Goal: Book appointment/travel/reservation

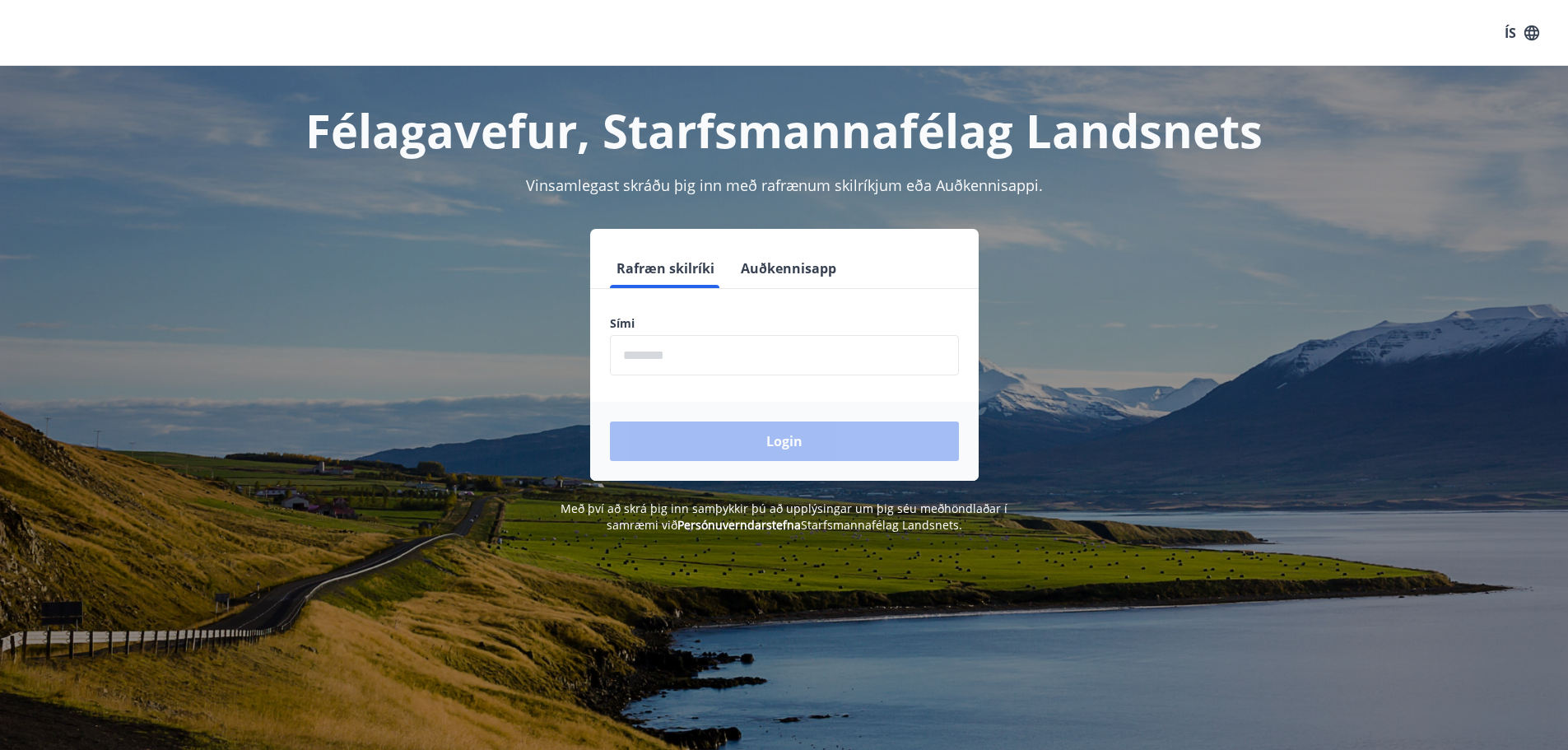
click at [646, 355] on input "phone" at bounding box center [784, 355] width 349 height 40
type input "********"
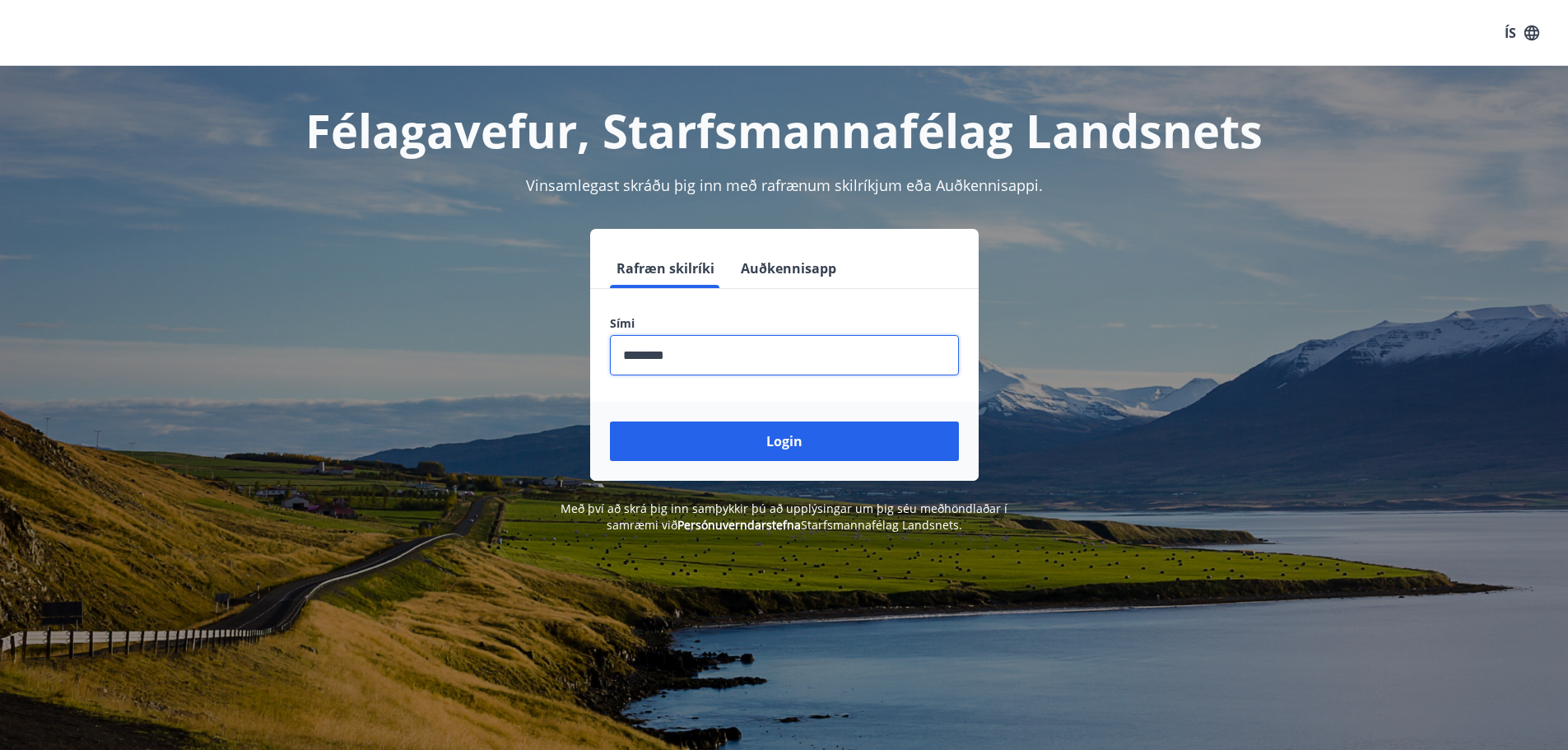
click at [736, 447] on button "Login" at bounding box center [784, 442] width 349 height 40
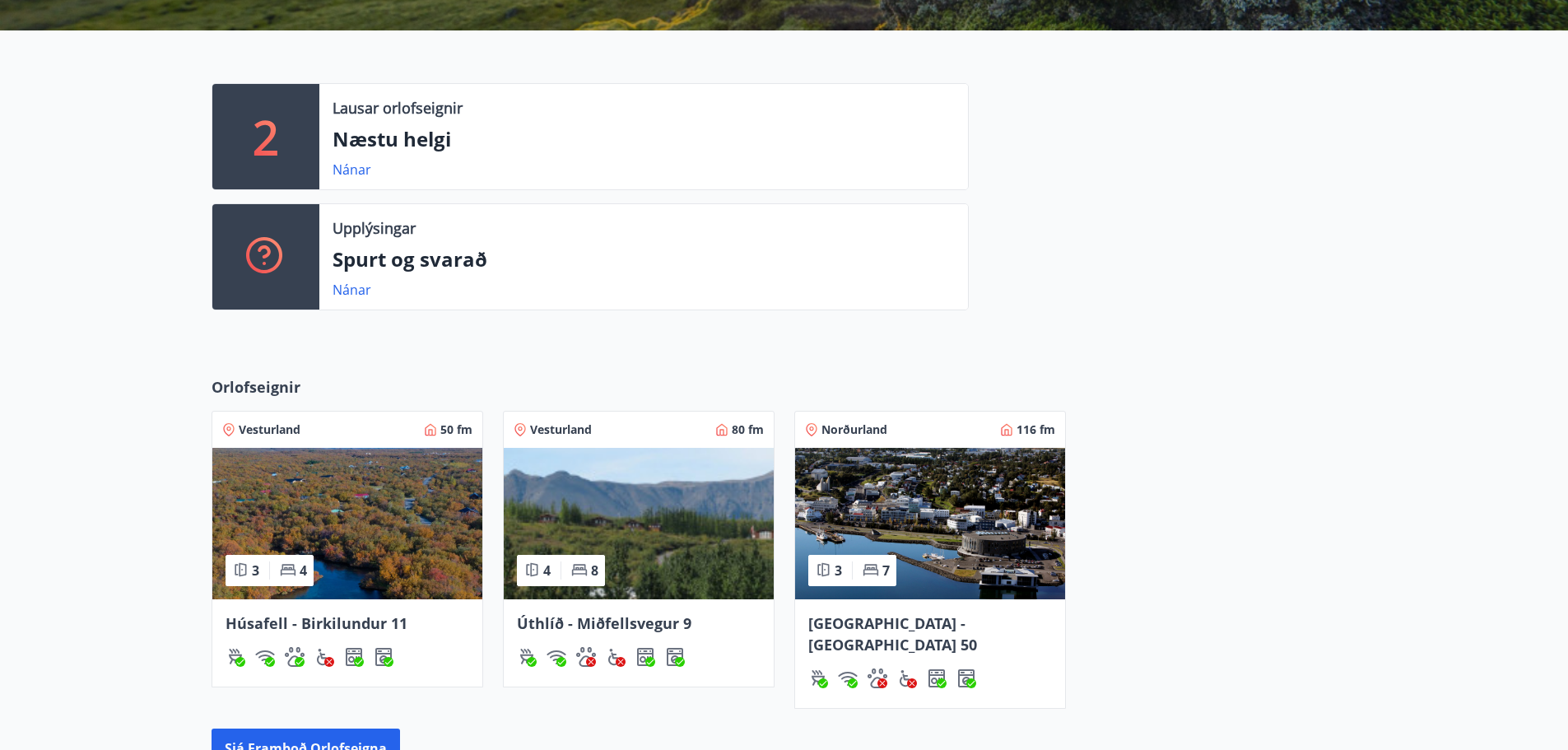
scroll to position [412, 0]
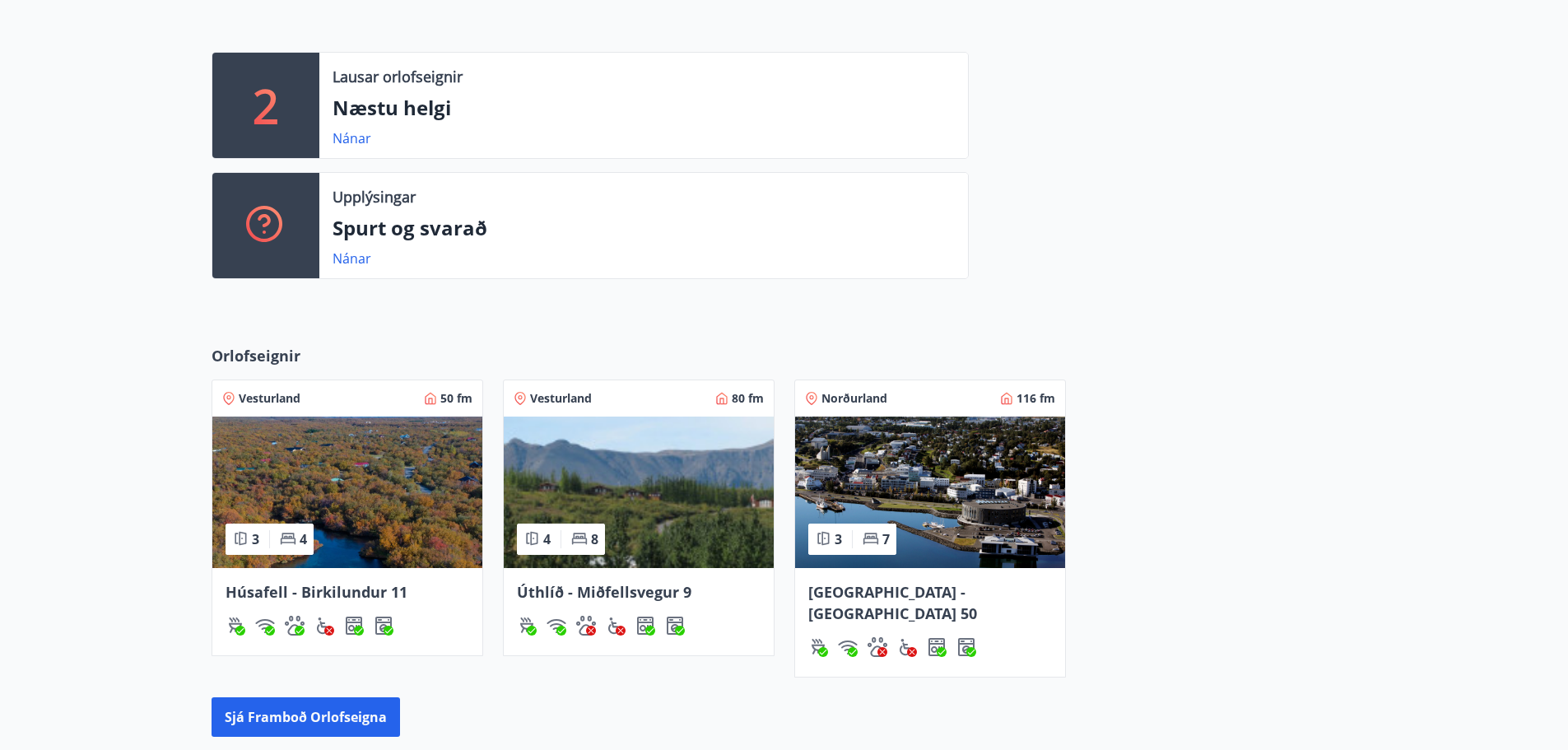
click at [925, 468] on img at bounding box center [930, 492] width 270 height 151
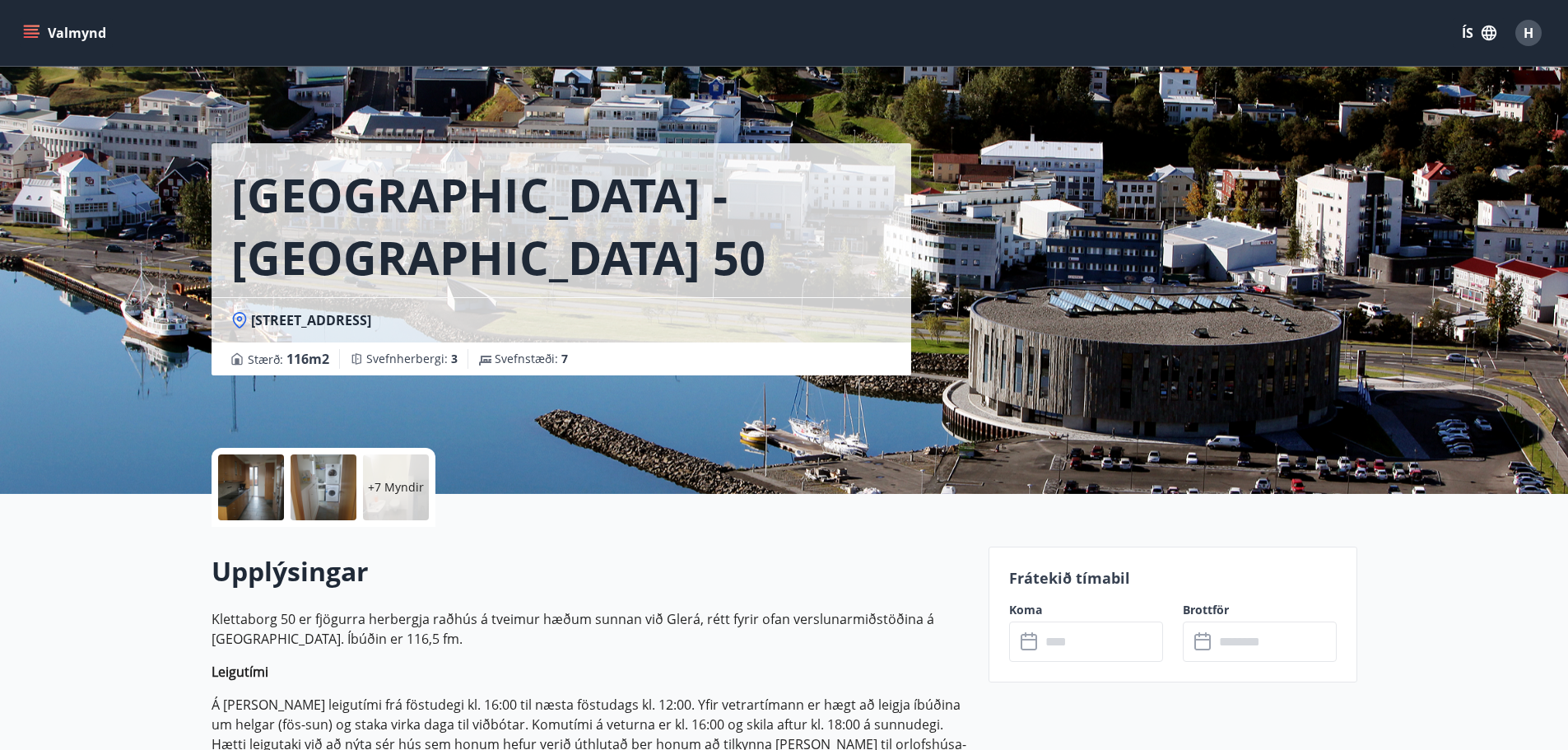
click at [406, 479] on p "+7 Myndir" at bounding box center [396, 487] width 56 height 16
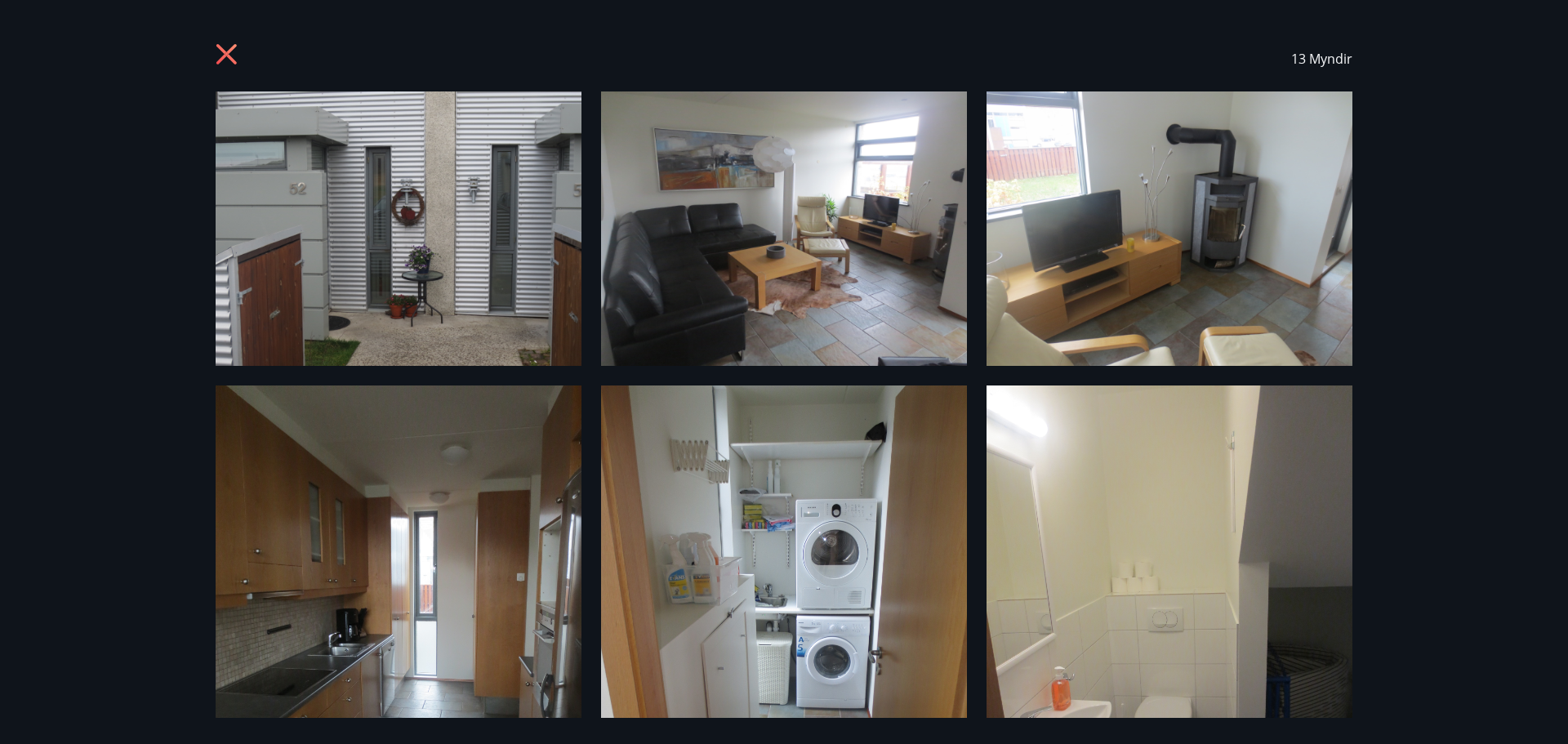
click at [230, 54] on icon at bounding box center [228, 56] width 26 height 26
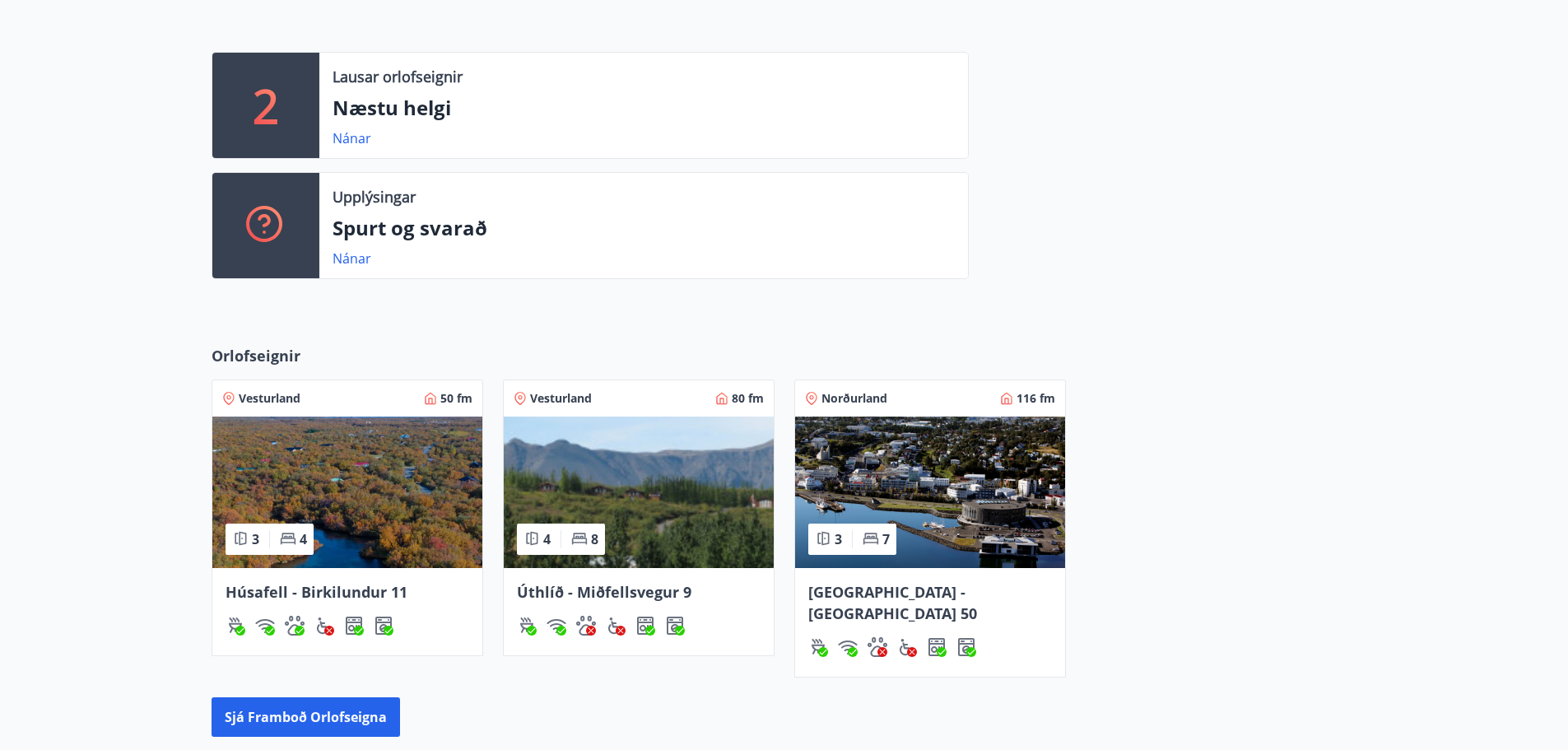
scroll to position [425, 0]
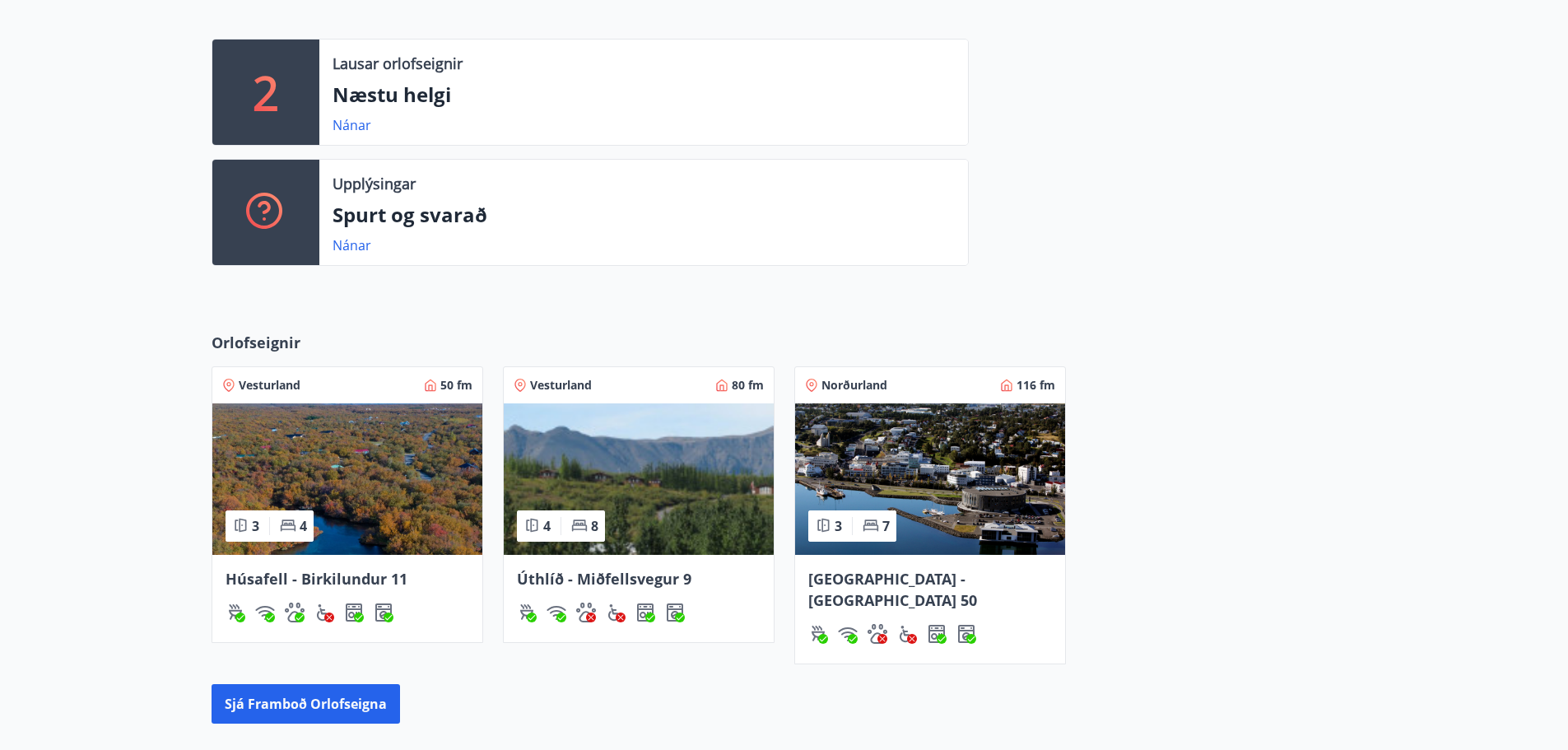
click at [393, 457] on img at bounding box center [347, 479] width 270 height 151
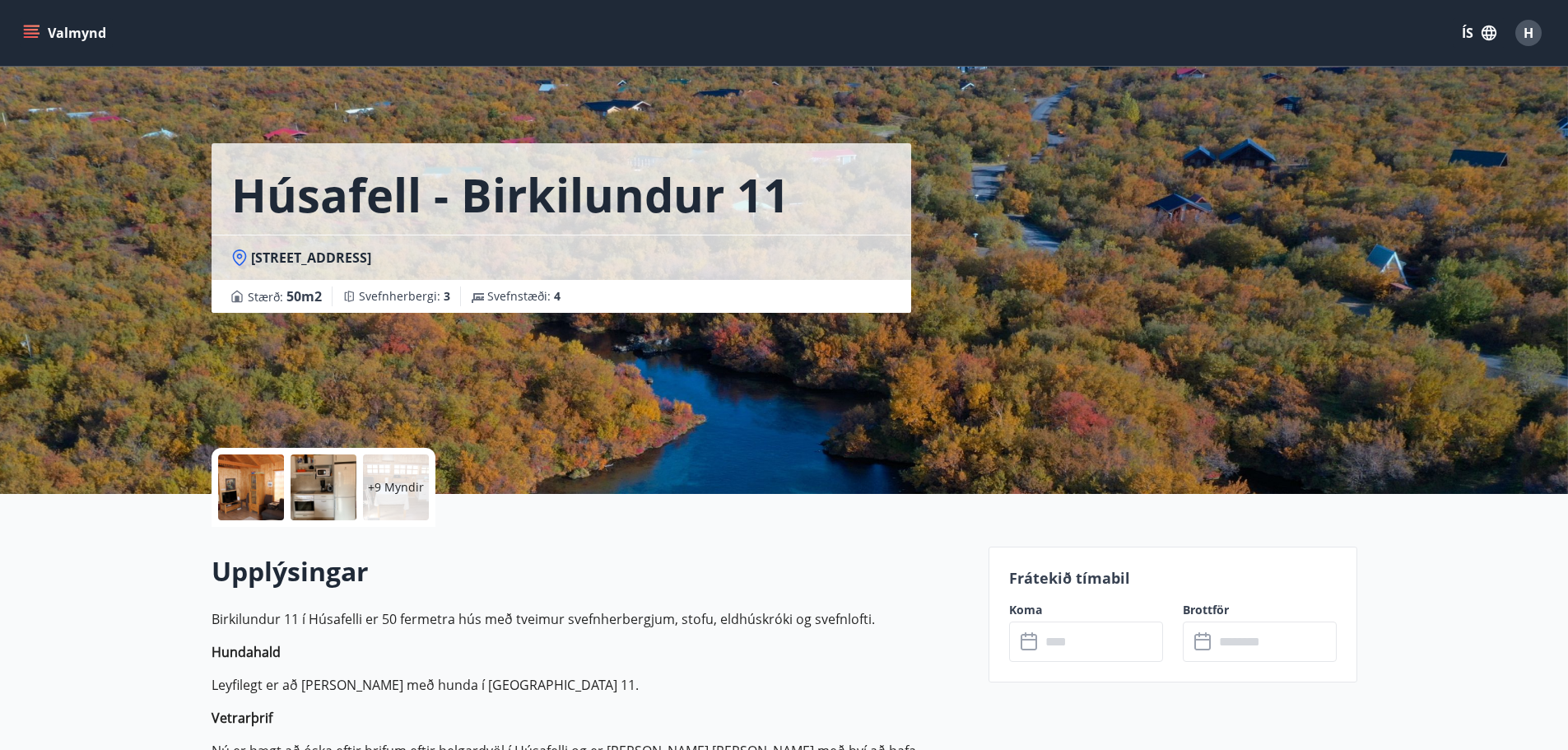
click at [394, 500] on div "+9 Myndir" at bounding box center [396, 487] width 66 height 66
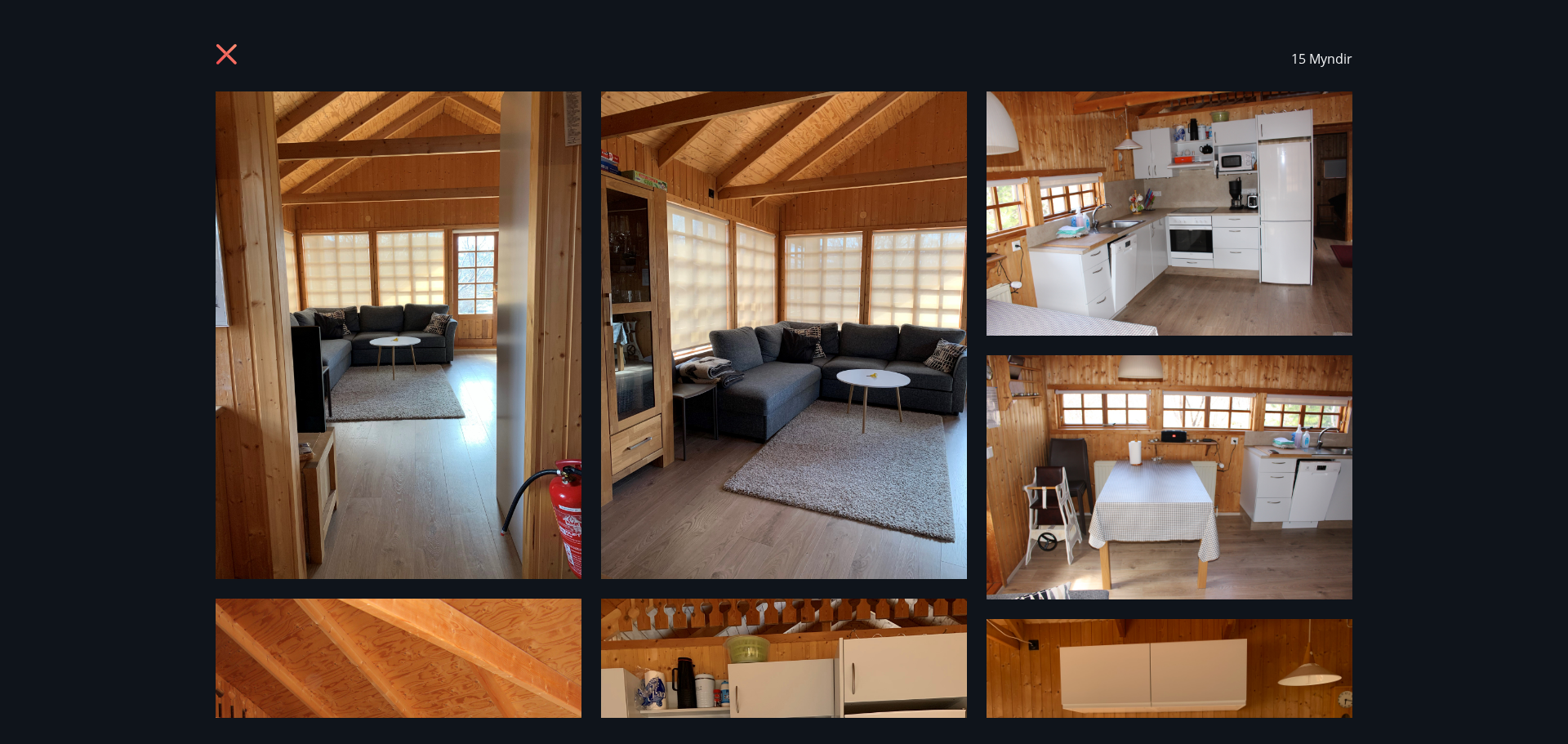
click at [216, 52] on icon at bounding box center [228, 56] width 26 height 26
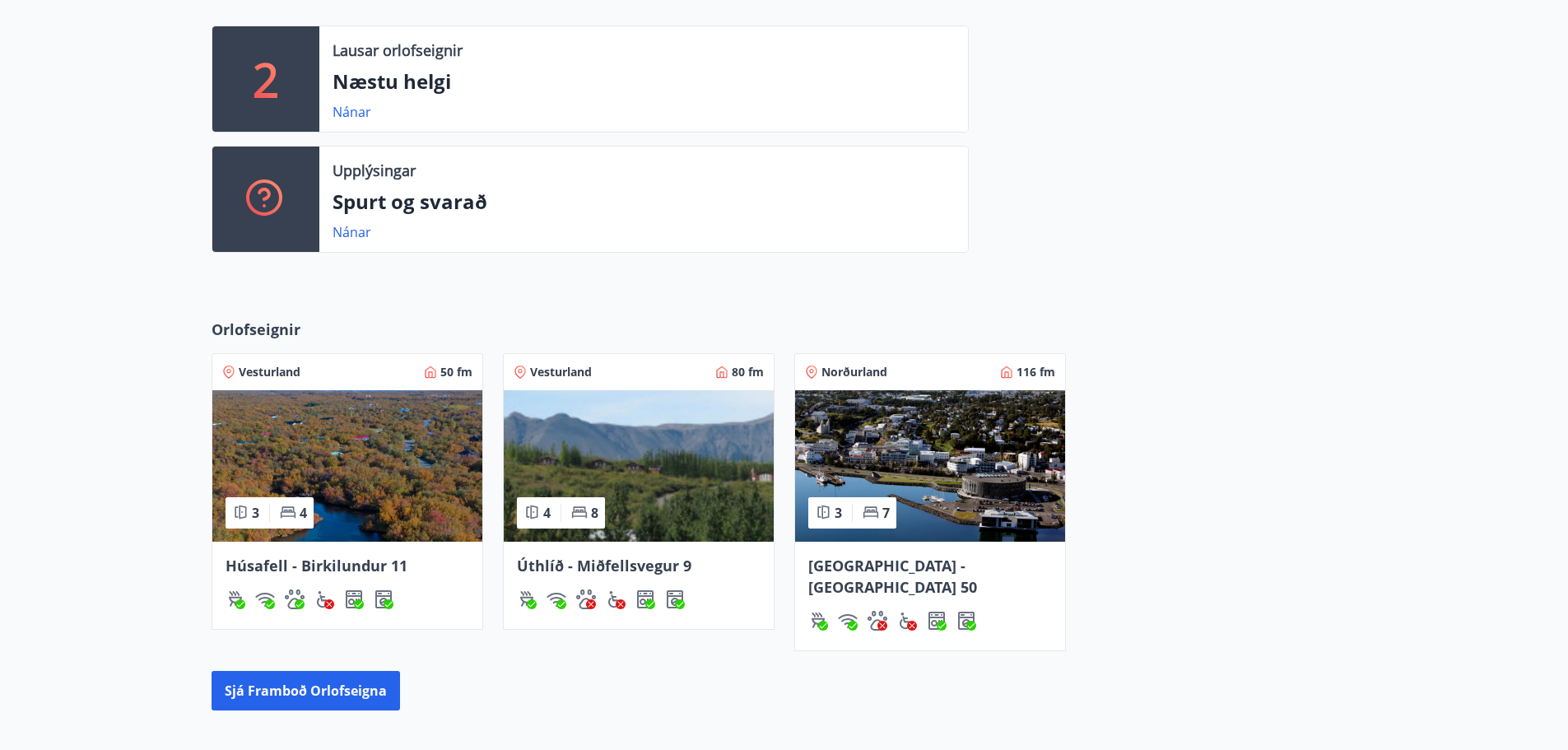
scroll to position [682, 0]
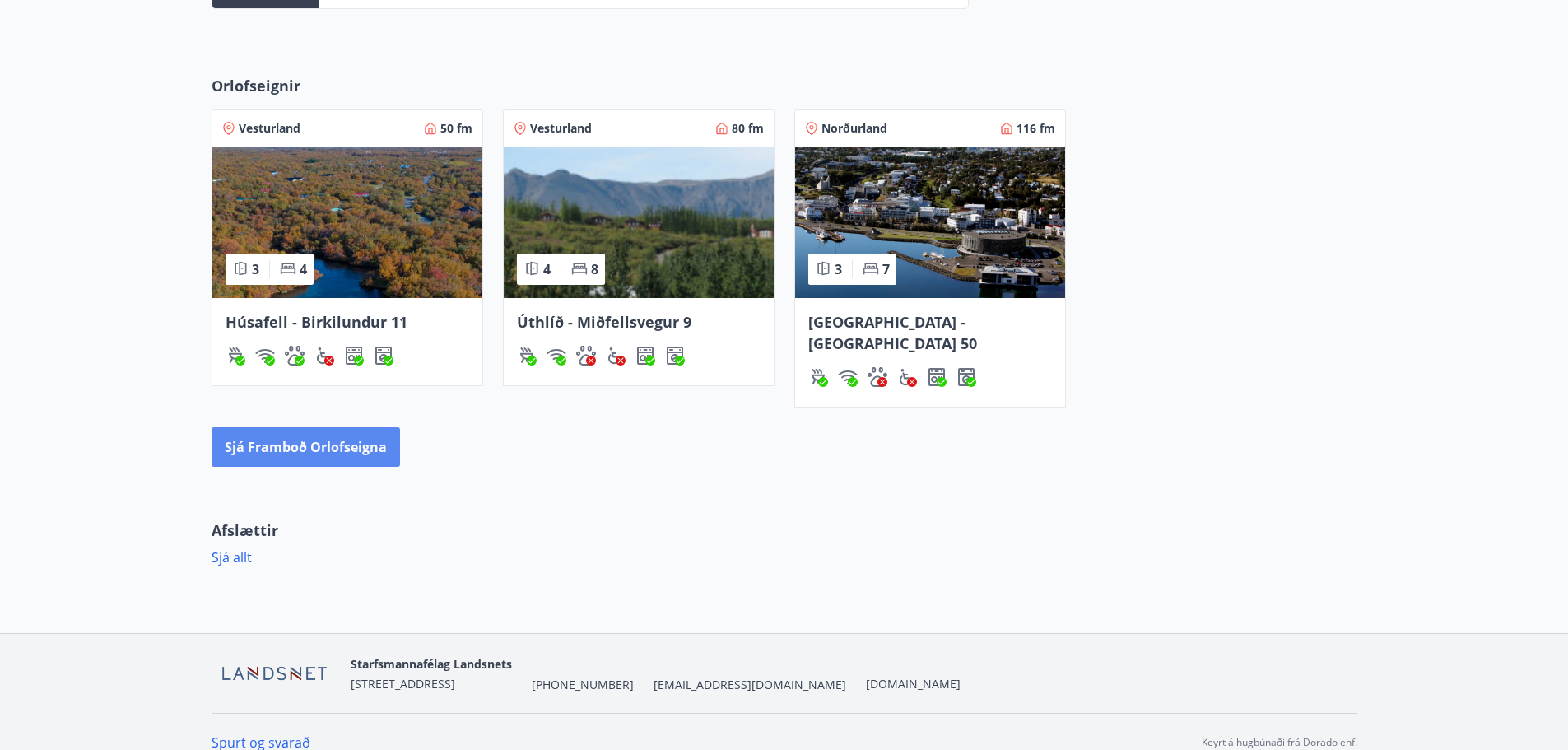
click at [364, 428] on button "Sjá framboð orlofseigna" at bounding box center [306, 448] width 189 height 40
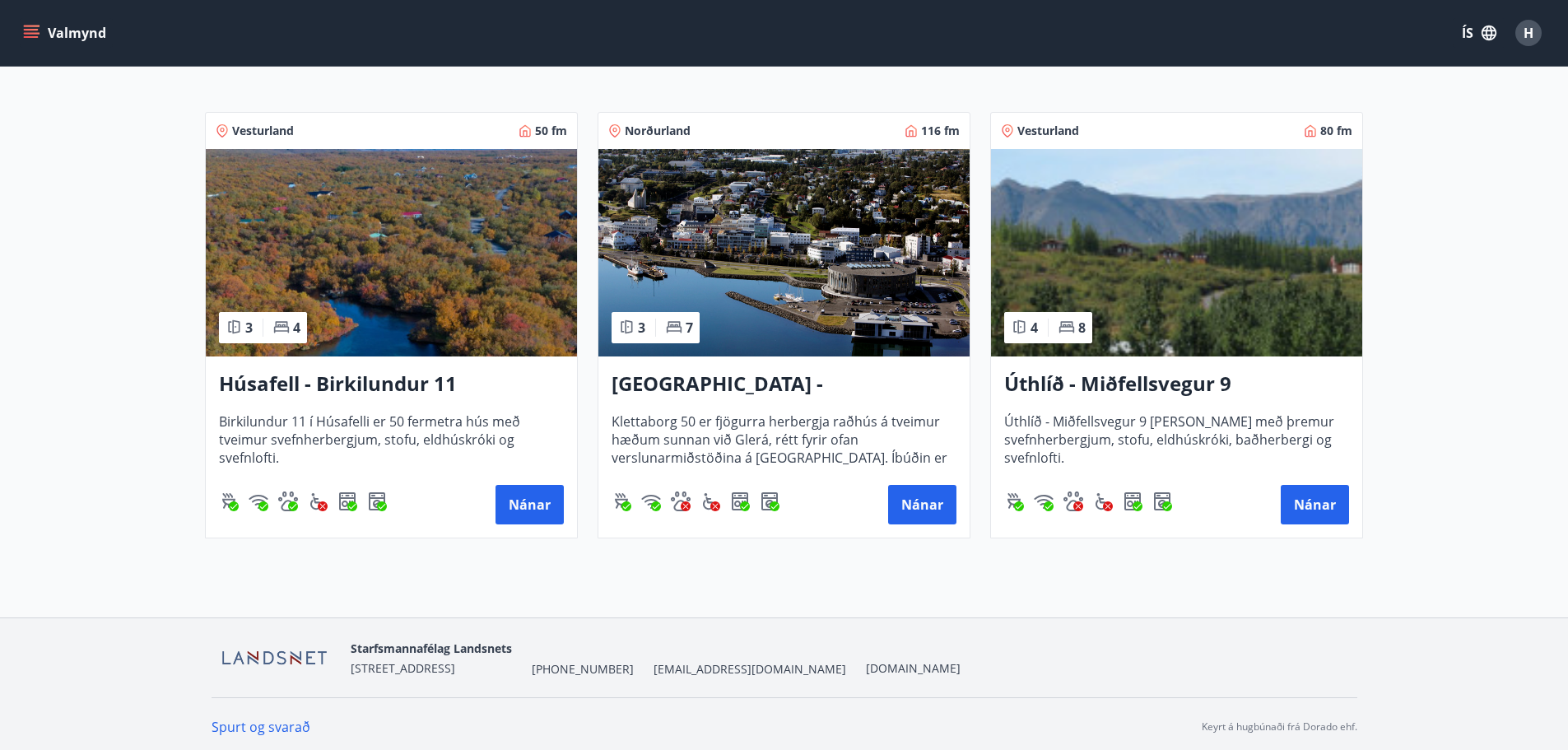
scroll to position [271, 0]
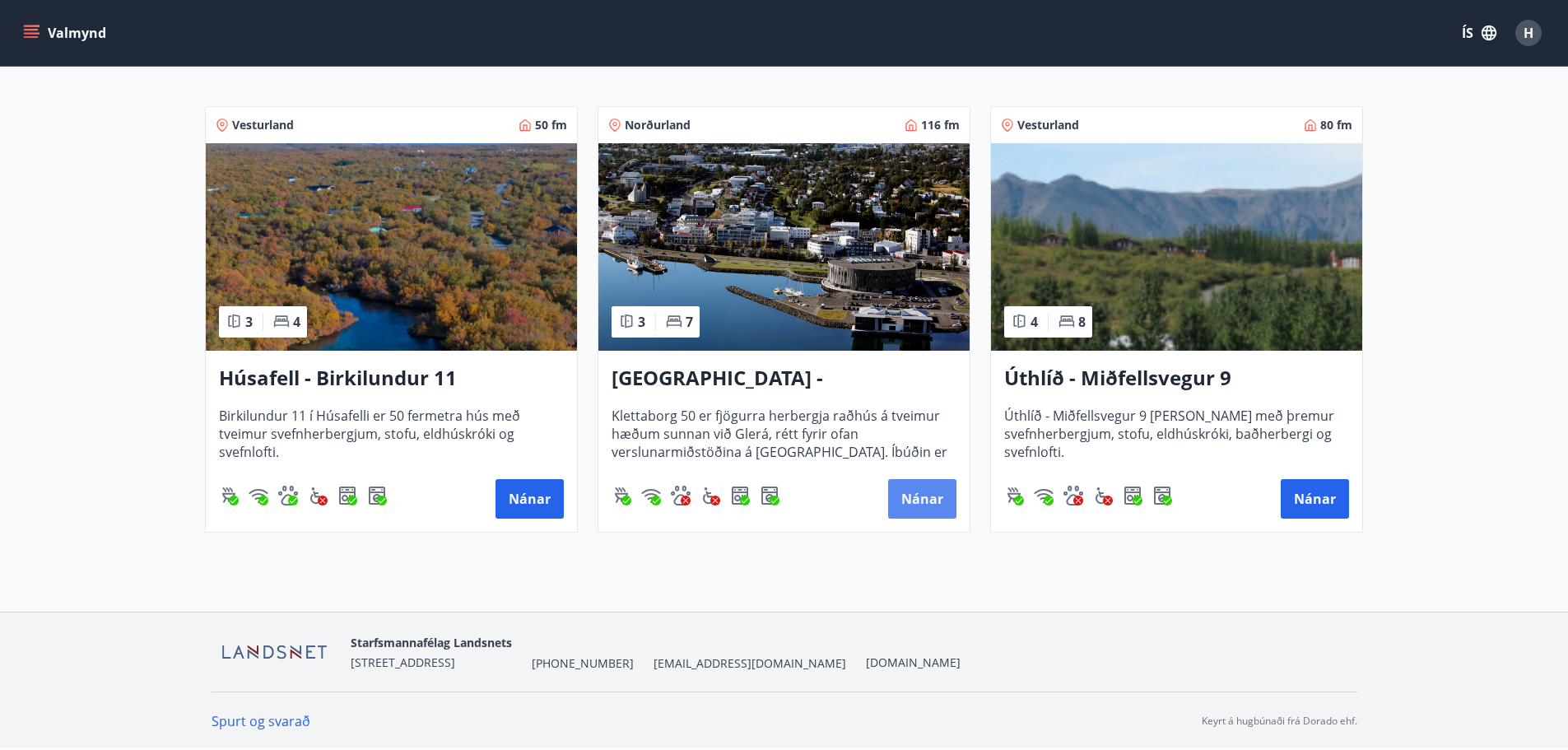
click at [918, 491] on button "Nánar" at bounding box center [922, 499] width 69 height 40
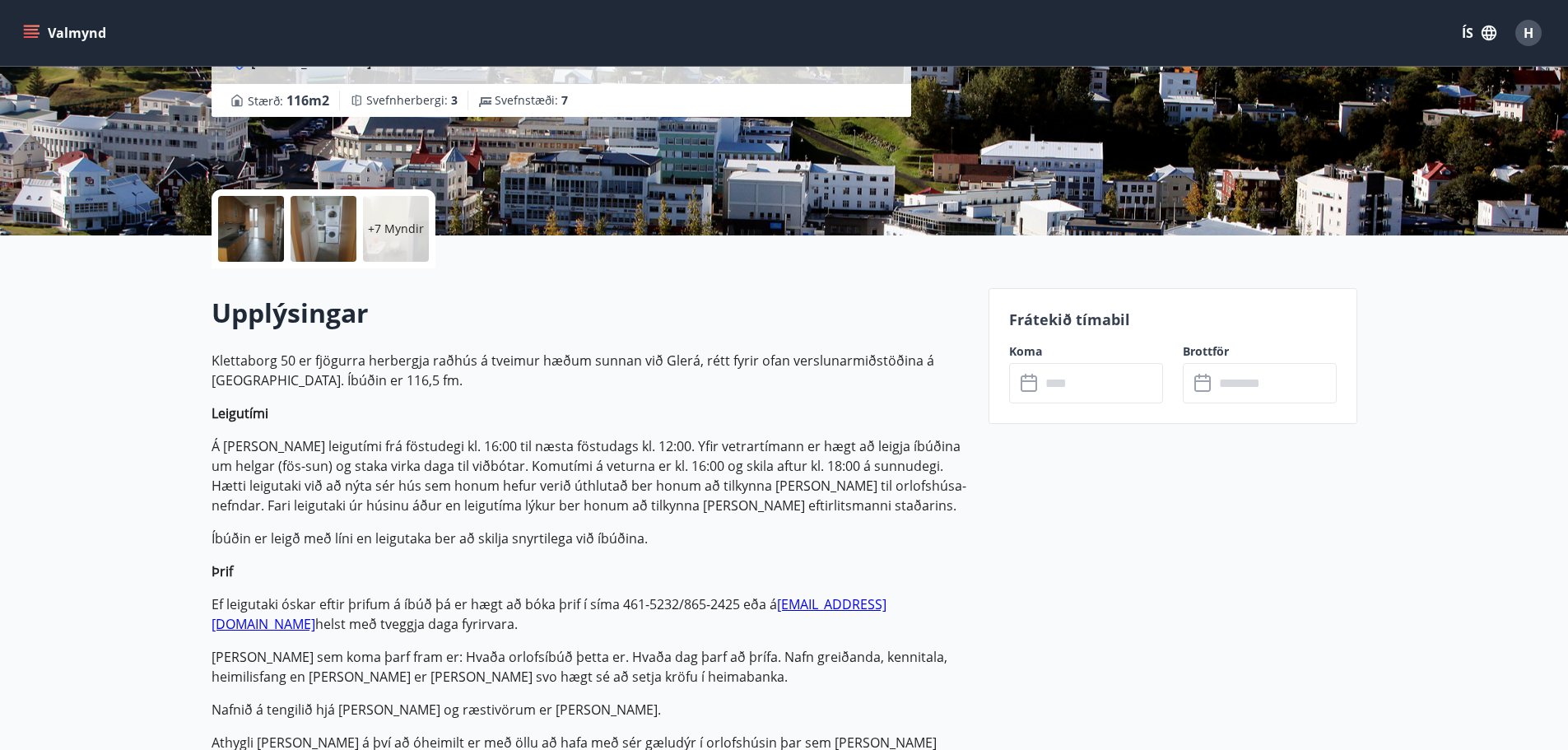
scroll to position [686, 0]
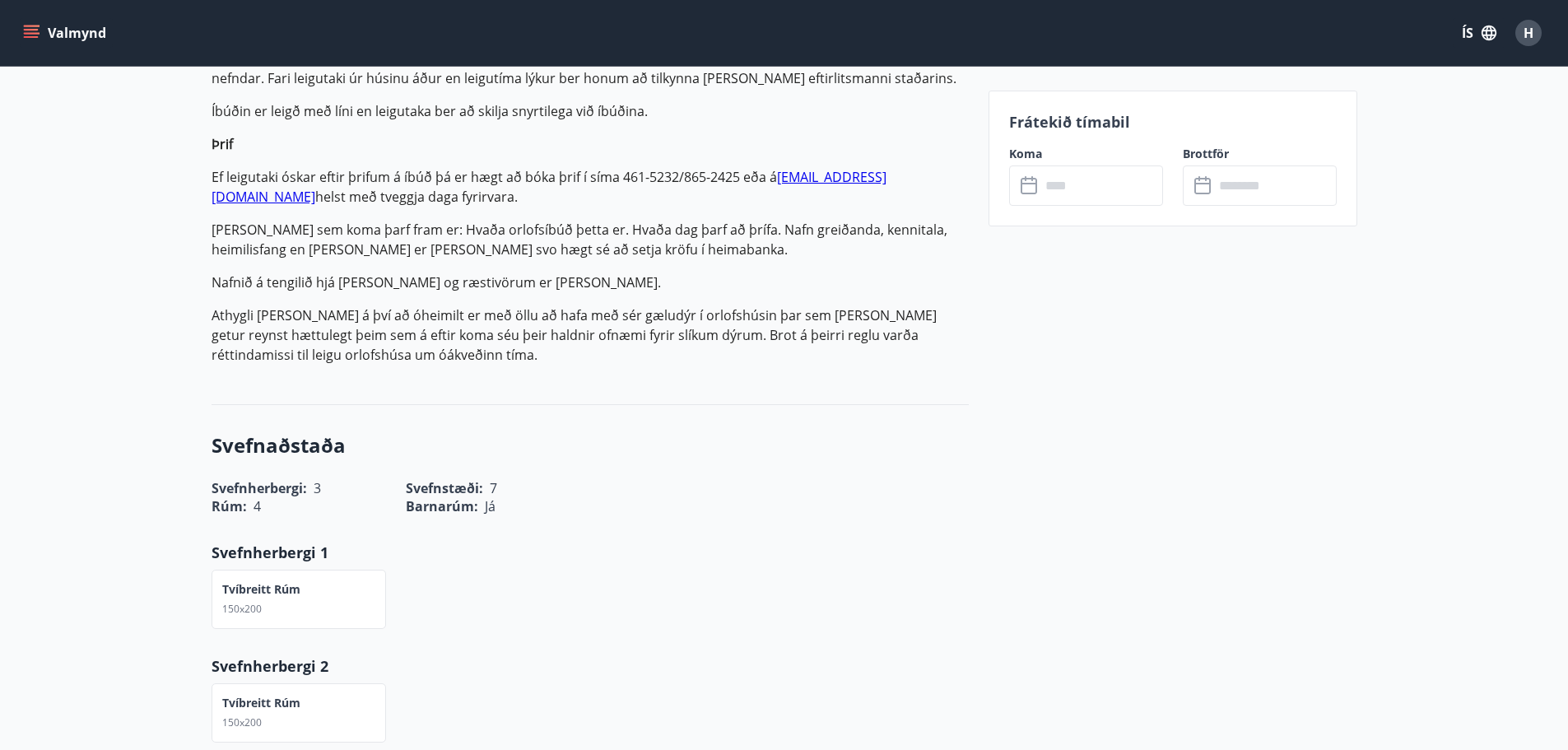
click at [1075, 193] on input "text" at bounding box center [1102, 186] width 123 height 40
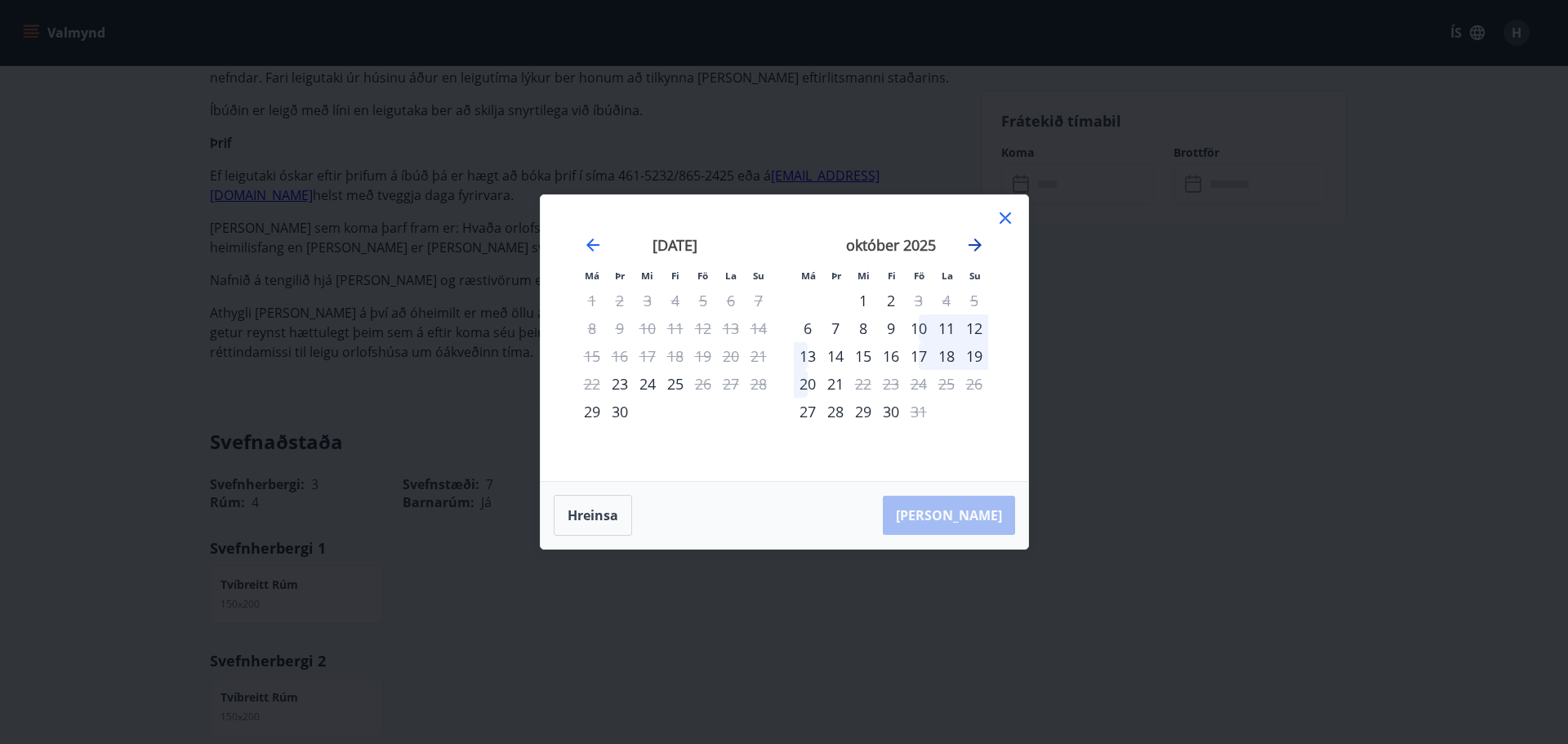
click at [976, 244] on icon "Move forward to switch to the next month." at bounding box center [974, 245] width 20 height 20
click at [923, 383] on div "21" at bounding box center [918, 384] width 28 height 28
click at [979, 384] on div "23" at bounding box center [974, 384] width 28 height 28
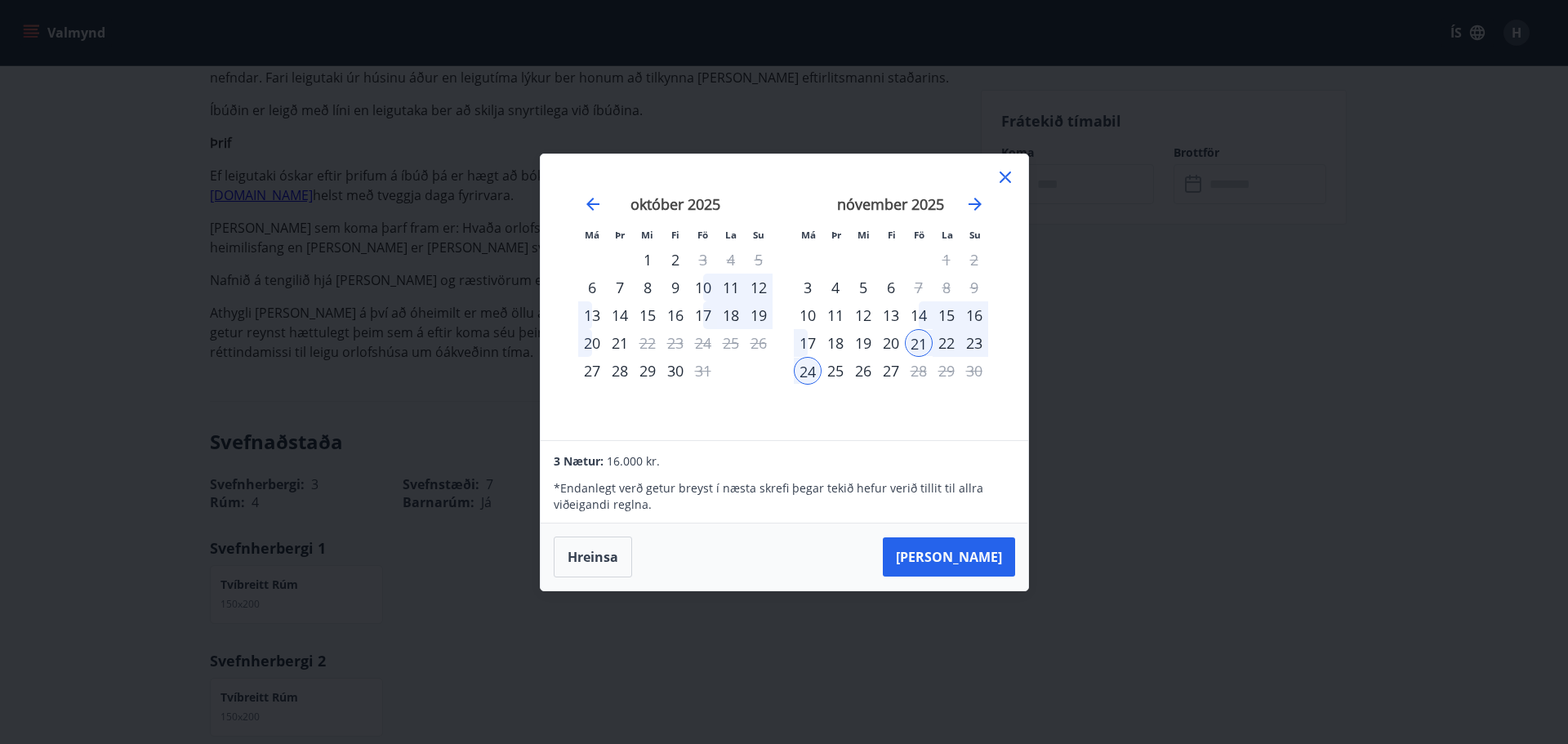
click at [971, 348] on div "23" at bounding box center [974, 343] width 28 height 28
click at [998, 174] on icon at bounding box center [1005, 177] width 20 height 20
